Goal: Task Accomplishment & Management: Complete application form

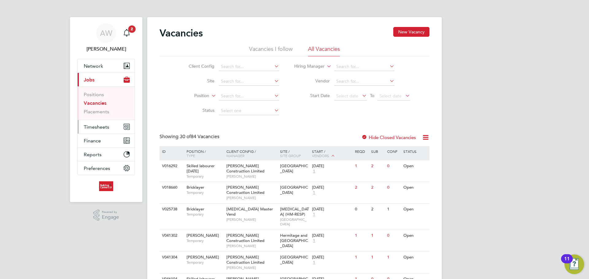
click at [103, 127] on span "Timesheets" at bounding box center [96, 127] width 25 height 6
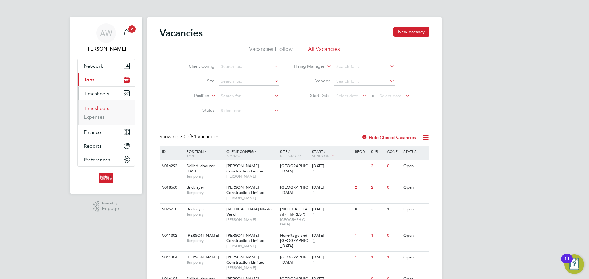
click at [103, 109] on link "Timesheets" at bounding box center [96, 108] width 25 height 6
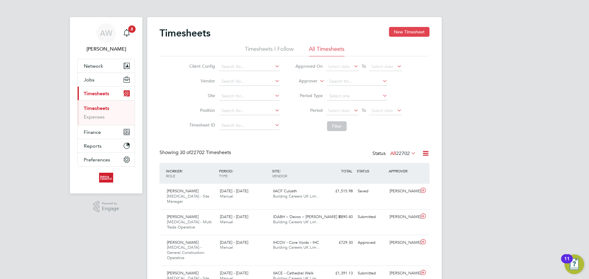
click at [402, 32] on button "New Timesheet" at bounding box center [409, 32] width 40 height 10
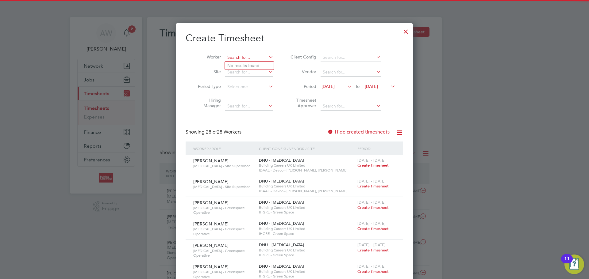
click at [245, 61] on input at bounding box center [249, 57] width 48 height 9
click at [254, 66] on li "[PERSON_NAME]" at bounding box center [263, 66] width 77 height 8
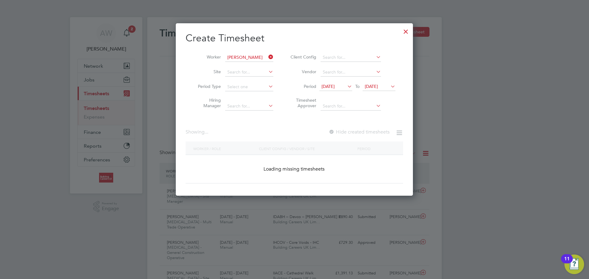
type input "[PERSON_NAME]"
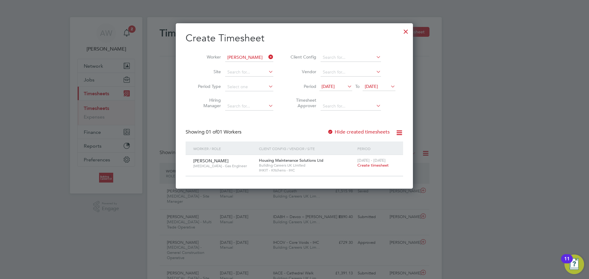
click at [379, 166] on span "Create timesheet" at bounding box center [372, 165] width 31 height 5
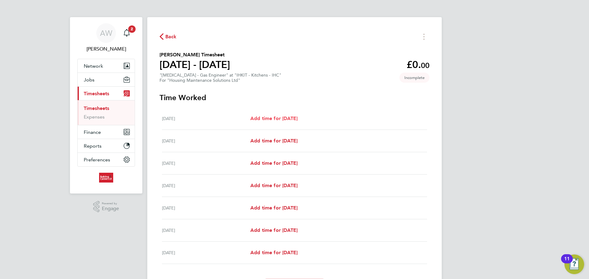
click at [297, 120] on span "Add time for [DATE]" at bounding box center [273, 119] width 47 height 6
select select "30"
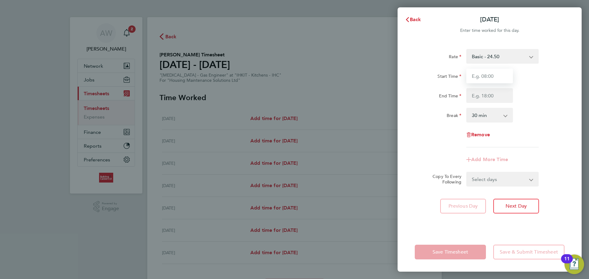
click at [485, 71] on input "Start Time" at bounding box center [489, 76] width 47 height 15
type input "08:00"
click at [493, 92] on input "End Time" at bounding box center [489, 95] width 47 height 15
drag, startPoint x: 495, startPoint y: 96, endPoint x: 477, endPoint y: 98, distance: 17.3
click at [479, 98] on input "End Time" at bounding box center [489, 95] width 47 height 15
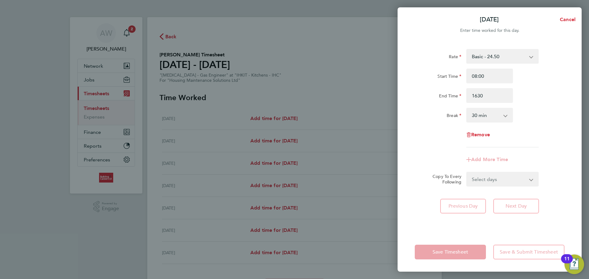
type input "16:30"
click at [526, 97] on div "End Time 16:30" at bounding box center [489, 95] width 155 height 15
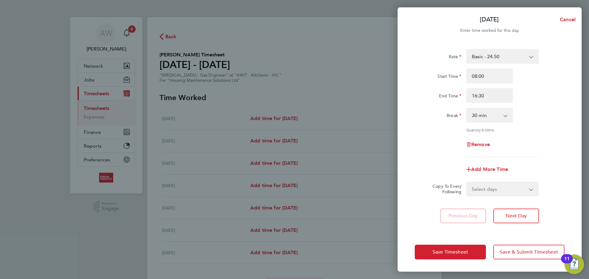
click at [491, 190] on select "Select days Day Weekday (Mon-Fri) Weekend (Sat-Sun) [DATE] [DATE] [DATE] [DATE]…" at bounding box center [499, 188] width 64 height 13
select select "WEEKDAY"
click at [467, 182] on select "Select days Day Weekday (Mon-Fri) Weekend (Sat-Sun) [DATE] [DATE] [DATE] [DATE]…" at bounding box center [499, 188] width 64 height 13
select select "[DATE]"
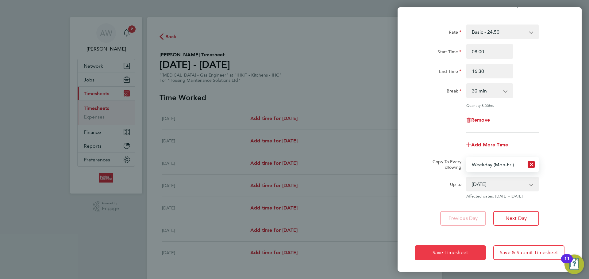
click at [448, 258] on button "Save Timesheet" at bounding box center [450, 253] width 71 height 15
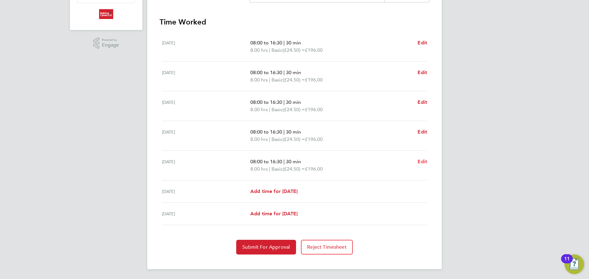
click at [422, 160] on span "Edit" at bounding box center [422, 162] width 10 height 6
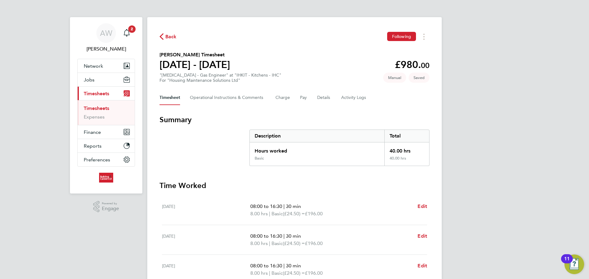
select select "30"
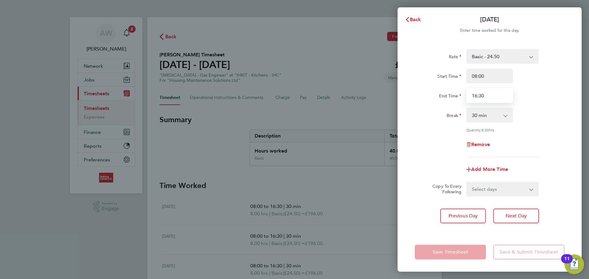
drag, startPoint x: 498, startPoint y: 98, endPoint x: 420, endPoint y: 98, distance: 78.2
click at [422, 99] on div "End Time 16:30" at bounding box center [489, 95] width 155 height 15
type input "15:30"
click at [420, 98] on div "End Time" at bounding box center [438, 94] width 47 height 12
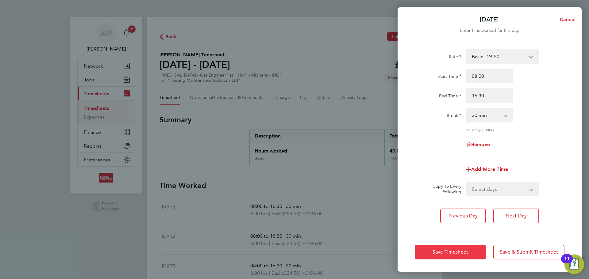
click at [444, 259] on button "Save Timesheet" at bounding box center [450, 252] width 71 height 15
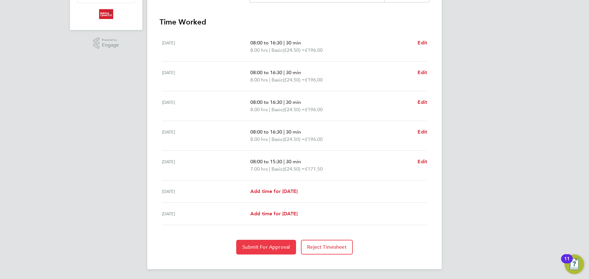
click at [263, 244] on span "Submit For Approval" at bounding box center [266, 247] width 48 height 6
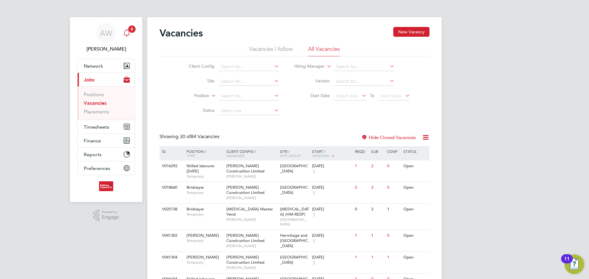
click at [132, 30] on span "2" at bounding box center [131, 28] width 7 height 7
